Goal: Information Seeking & Learning: Learn about a topic

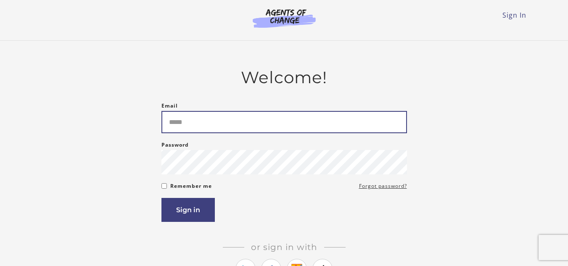
drag, startPoint x: 0, startPoint y: 0, endPoint x: 332, endPoint y: 123, distance: 353.5
click at [332, 123] on input "Email" at bounding box center [283, 122] width 245 height 22
click at [312, 128] on input "**********" at bounding box center [283, 122] width 245 height 22
type input "**********"
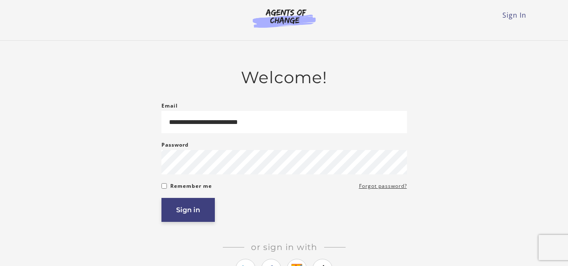
click at [172, 206] on button "Sign in" at bounding box center [187, 210] width 53 height 24
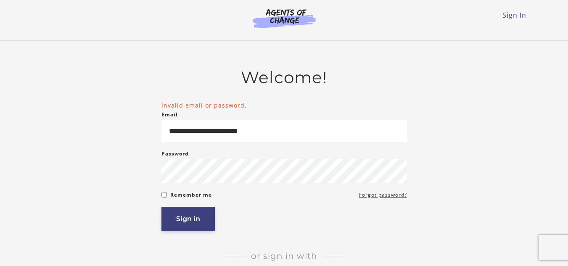
click at [180, 231] on button "Sign in" at bounding box center [187, 219] width 53 height 24
click at [188, 221] on button "Sign in" at bounding box center [187, 219] width 53 height 24
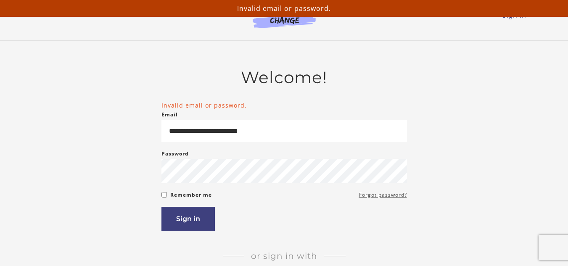
click at [382, 198] on link "Forgot password?" at bounding box center [383, 195] width 48 height 10
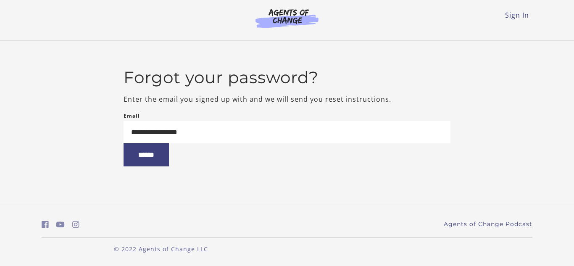
click at [226, 119] on div "**********" at bounding box center [287, 138] width 327 height 55
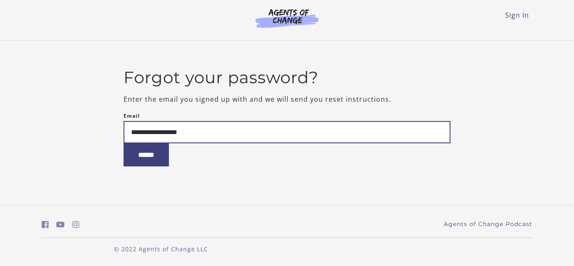
click at [227, 134] on input "**********" at bounding box center [287, 132] width 327 height 22
click at [235, 137] on input "**********" at bounding box center [287, 132] width 327 height 22
type input "**********"
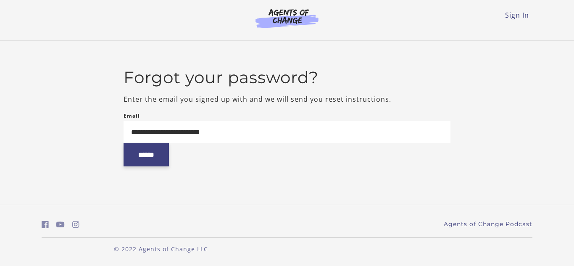
click at [153, 161] on input "******" at bounding box center [146, 154] width 45 height 23
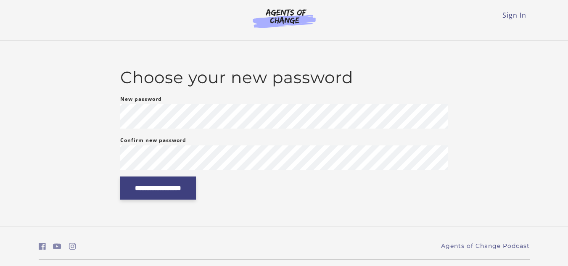
click at [160, 192] on input "**********" at bounding box center [158, 188] width 76 height 23
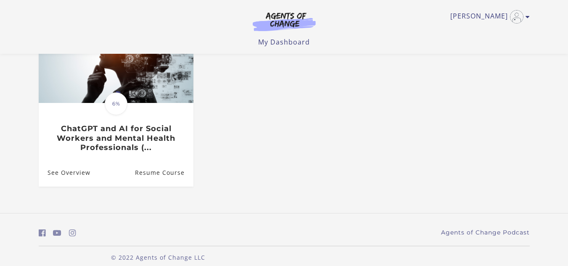
scroll to position [115, 0]
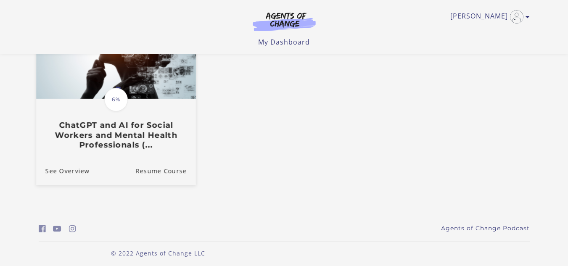
click at [118, 125] on h3 "ChatGPT and AI for Social Workers and Mental Health Professionals (..." at bounding box center [115, 134] width 141 height 29
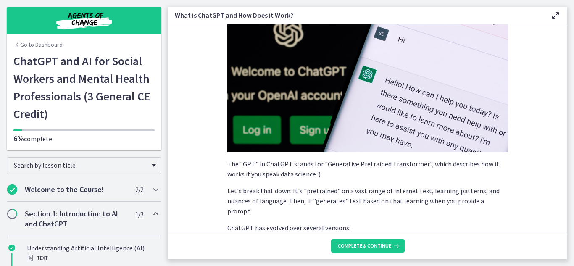
scroll to position [151, 0]
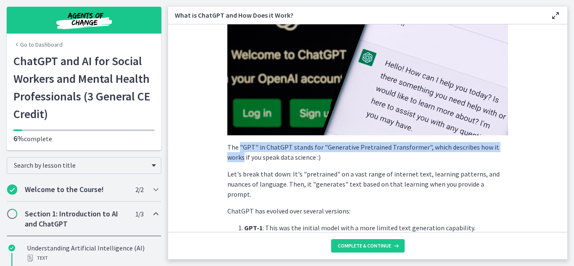
drag, startPoint x: 237, startPoint y: 150, endPoint x: 530, endPoint y: 139, distance: 293.1
click at [530, 139] on section "ChatGPT , developed by OpenAI , is a language model powered by AI. But what doe…" at bounding box center [367, 128] width 399 height 208
copy p ""GPT" in ChatGPT stands for "Generative Pretrained Transformer", which describe…"
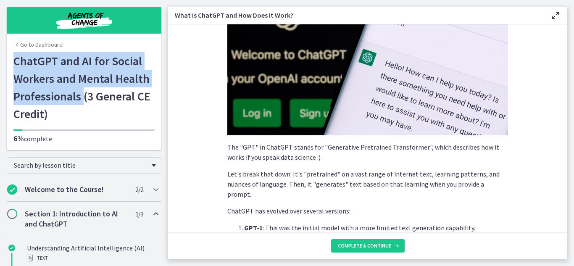
drag, startPoint x: 11, startPoint y: 59, endPoint x: 82, endPoint y: 96, distance: 79.3
click at [82, 96] on h1 "ChatGPT and AI for Social Workers and Mental Health Professionals (3 General CE…" at bounding box center [83, 87] width 141 height 71
click at [63, 70] on h1 "ChatGPT and AI for Social Workers and Mental Health Professionals (3 General CE…" at bounding box center [83, 87] width 141 height 71
drag, startPoint x: 77, startPoint y: 100, endPoint x: 13, endPoint y: 63, distance: 74.4
click at [13, 63] on h1 "ChatGPT and AI for Social Workers and Mental Health Professionals (3 General CE…" at bounding box center [83, 87] width 141 height 71
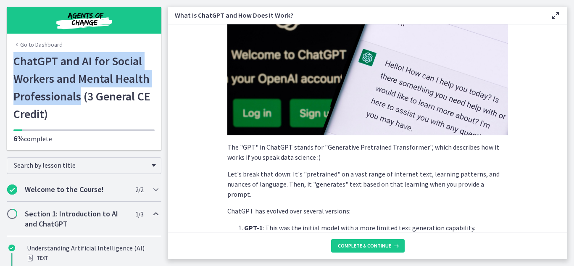
click at [34, 71] on h1 "ChatGPT and AI for Social Workers and Mental Health Professionals (3 General CE…" at bounding box center [83, 87] width 141 height 71
drag, startPoint x: 13, startPoint y: 57, endPoint x: 78, endPoint y: 96, distance: 75.6
click at [78, 96] on h1 "ChatGPT and AI for Social Workers and Mental Health Professionals (3 General CE…" at bounding box center [83, 87] width 141 height 71
copy h1 "ChatGPT and AI for Social Workers and Mental Health Professionals"
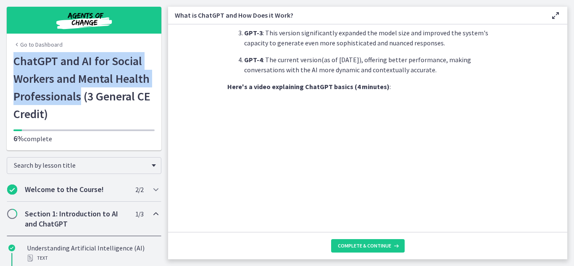
scroll to position [457, 0]
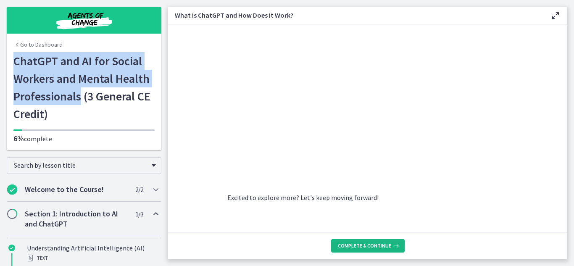
click at [356, 243] on span "Complete & continue" at bounding box center [364, 245] width 53 height 7
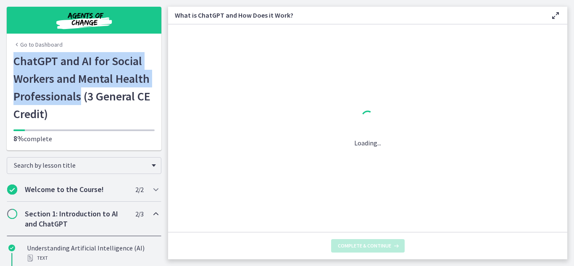
scroll to position [0, 0]
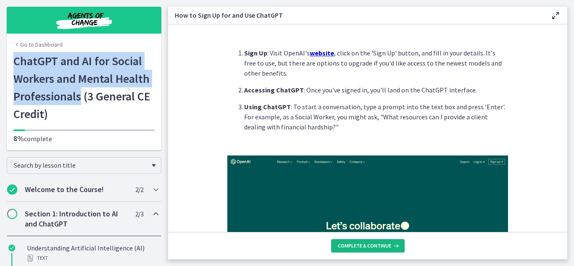
click at [356, 243] on span "Complete & continue" at bounding box center [364, 245] width 53 height 7
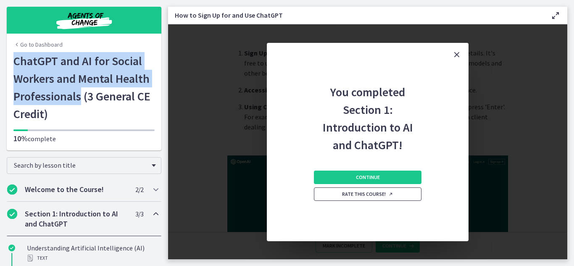
click at [389, 196] on icon "Opens in a new window" at bounding box center [390, 194] width 5 height 5
click at [342, 178] on button "Continue" at bounding box center [368, 177] width 108 height 13
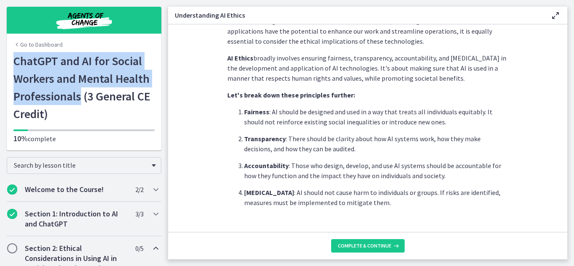
scroll to position [188, 0]
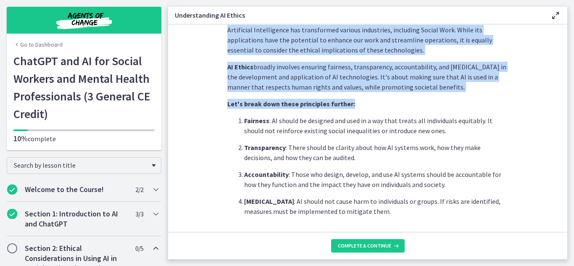
drag, startPoint x: 567, startPoint y: 113, endPoint x: 565, endPoint y: 121, distance: 8.4
click at [565, 121] on main "Understanding AI Ethics Enable fullscreen Artificial Intelligence has transform…" at bounding box center [371, 133] width 406 height 266
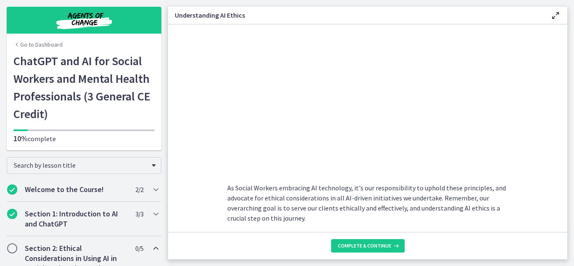
scroll to position [457, 0]
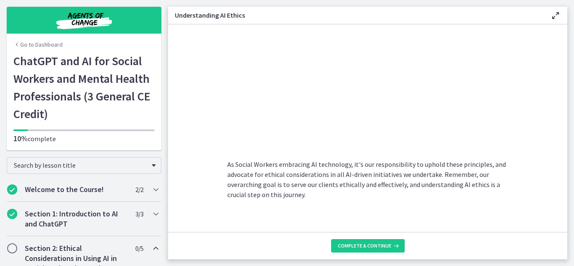
drag, startPoint x: 570, startPoint y: 198, endPoint x: 571, endPoint y: 178, distance: 20.2
click at [571, 178] on main "Understanding AI Ethics Enable fullscreen Artificial Intelligence has transform…" at bounding box center [371, 133] width 406 height 266
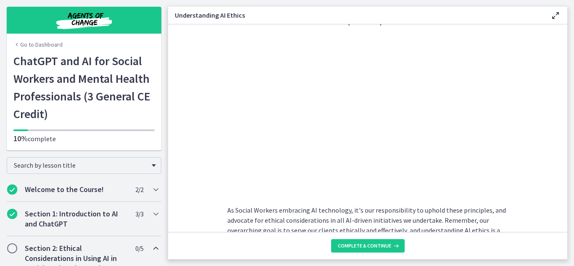
scroll to position [464, 0]
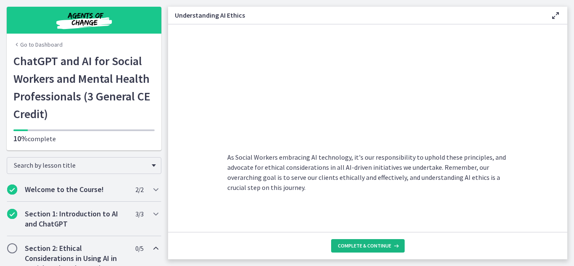
click at [346, 248] on span "Complete & continue" at bounding box center [364, 245] width 53 height 7
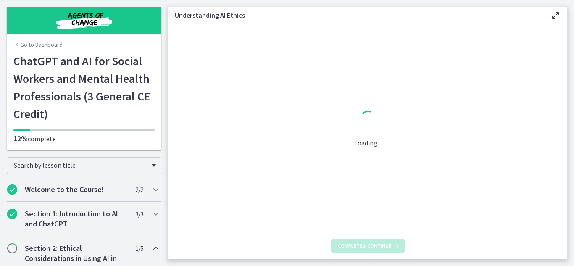
scroll to position [0, 0]
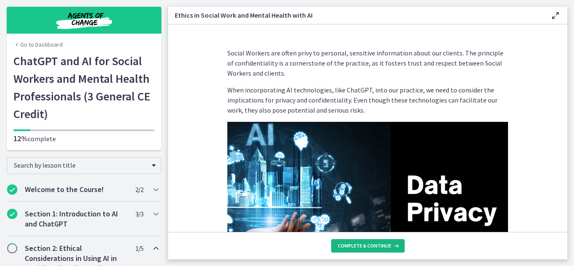
click at [346, 248] on span "Complete & continue" at bounding box center [364, 245] width 53 height 7
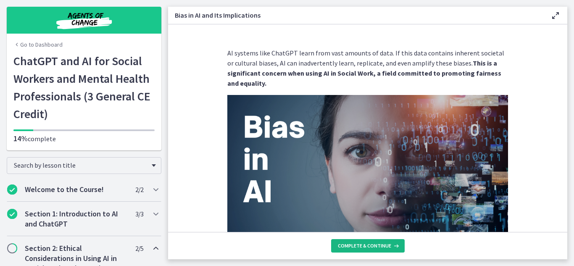
click at [346, 248] on span "Complete & continue" at bounding box center [364, 245] width 53 height 7
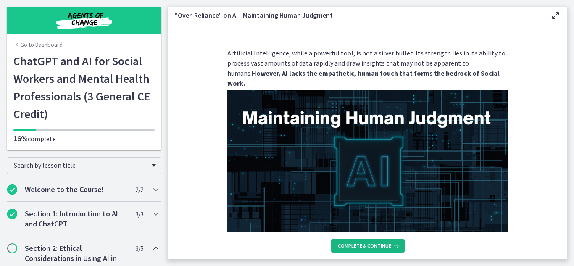
click at [346, 248] on span "Complete & continue" at bounding box center [364, 245] width 53 height 7
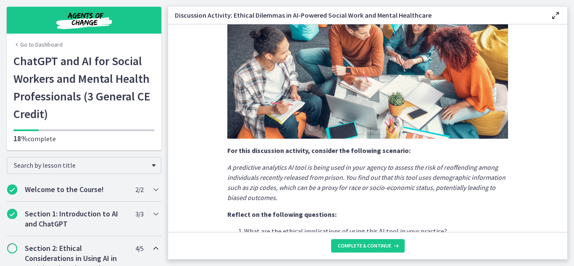
scroll to position [21, 0]
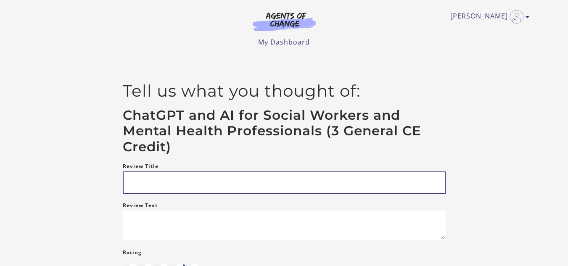
click at [294, 173] on input "Review Title" at bounding box center [284, 182] width 323 height 22
